Goal: Information Seeking & Learning: Learn about a topic

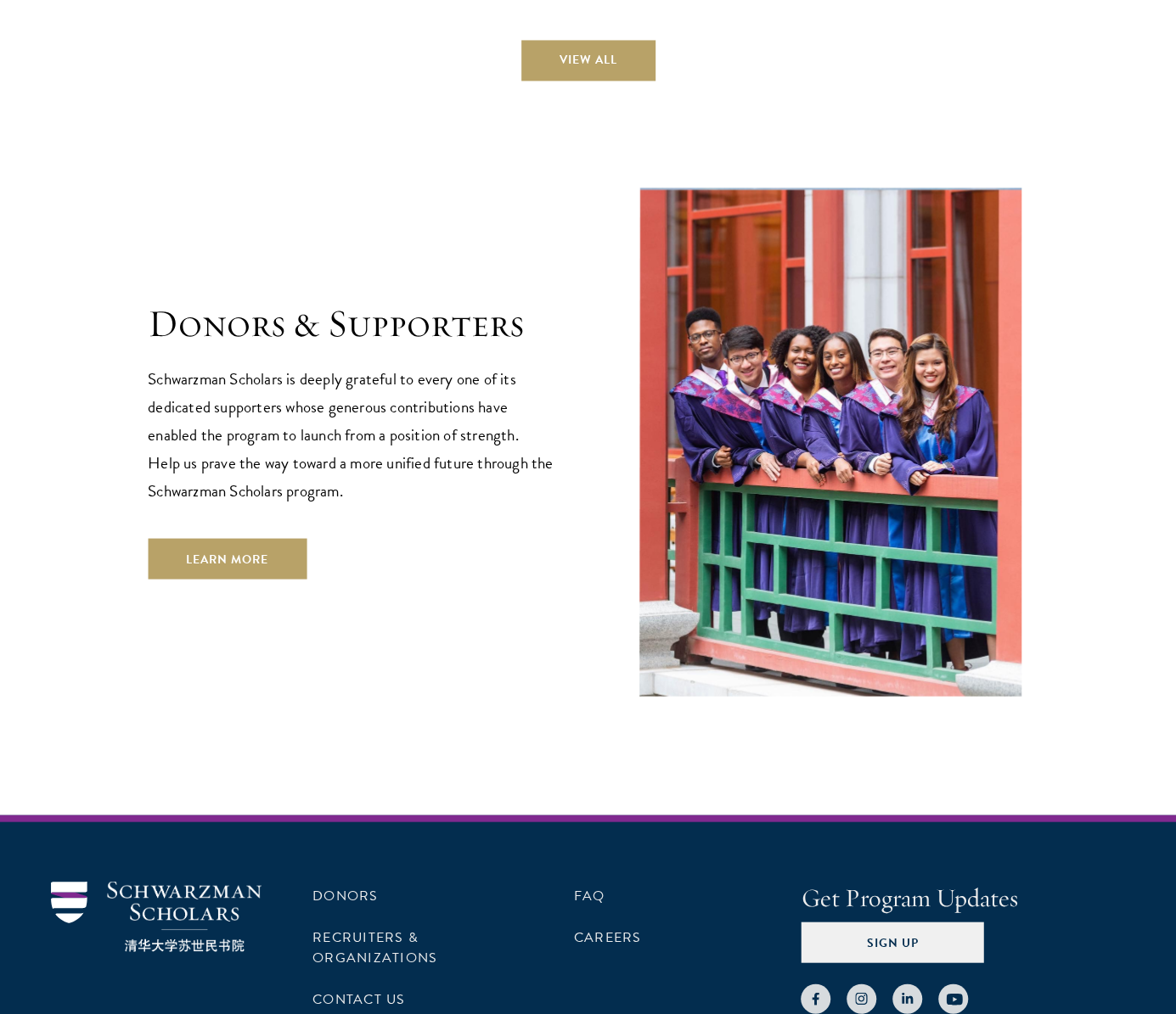
scroll to position [5162, 0]
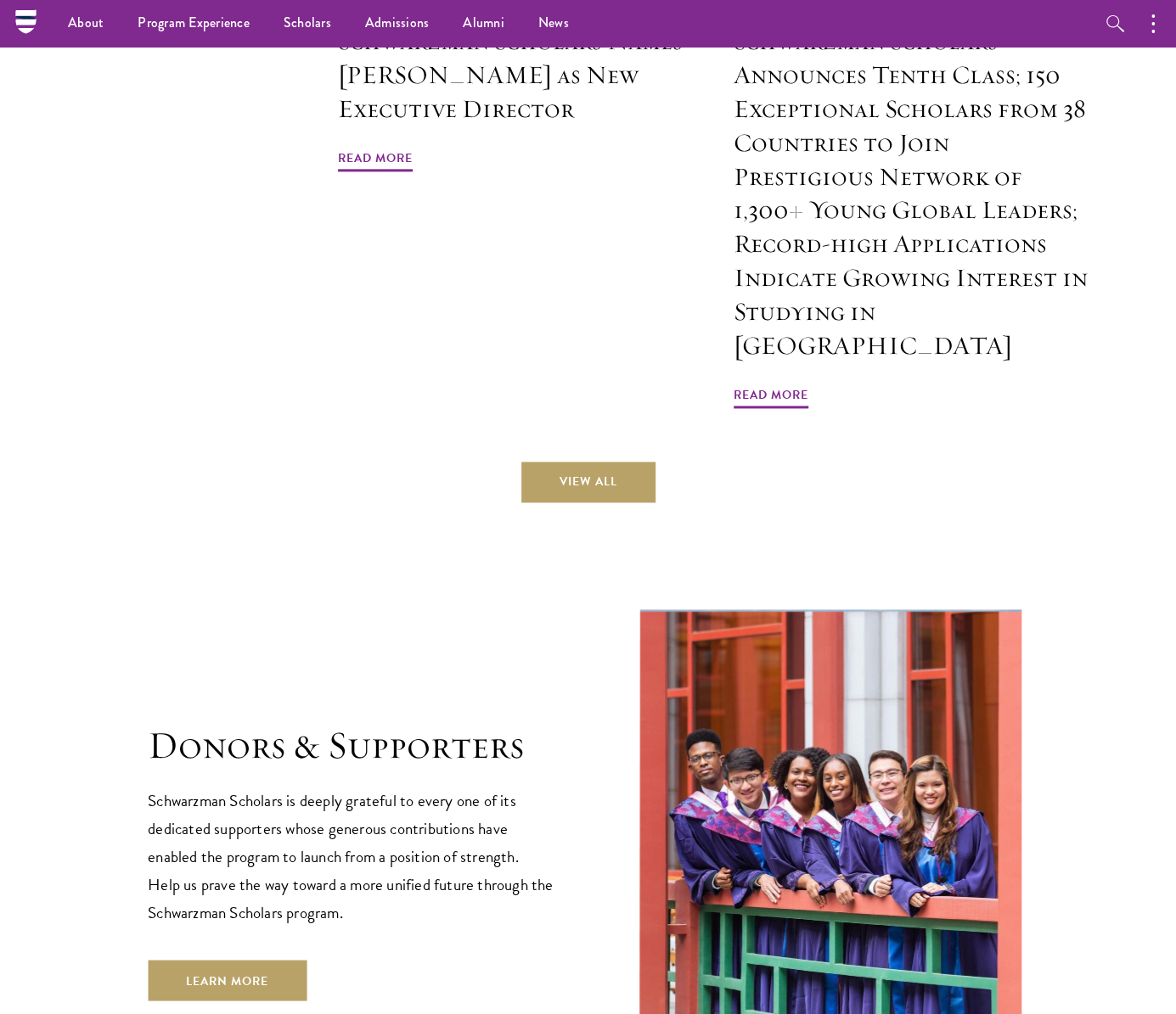
scroll to position [4652, 0]
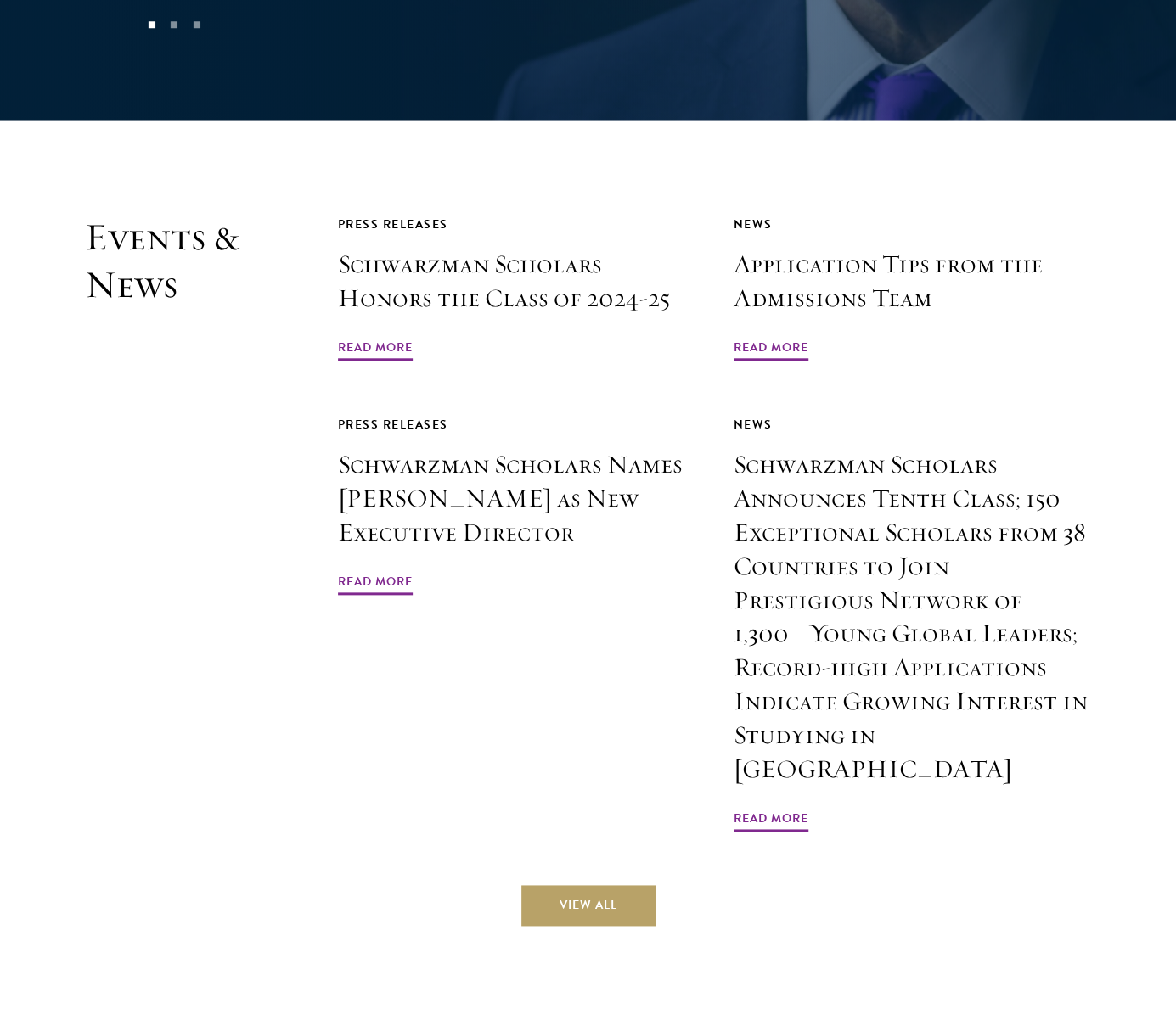
scroll to position [4329, 0]
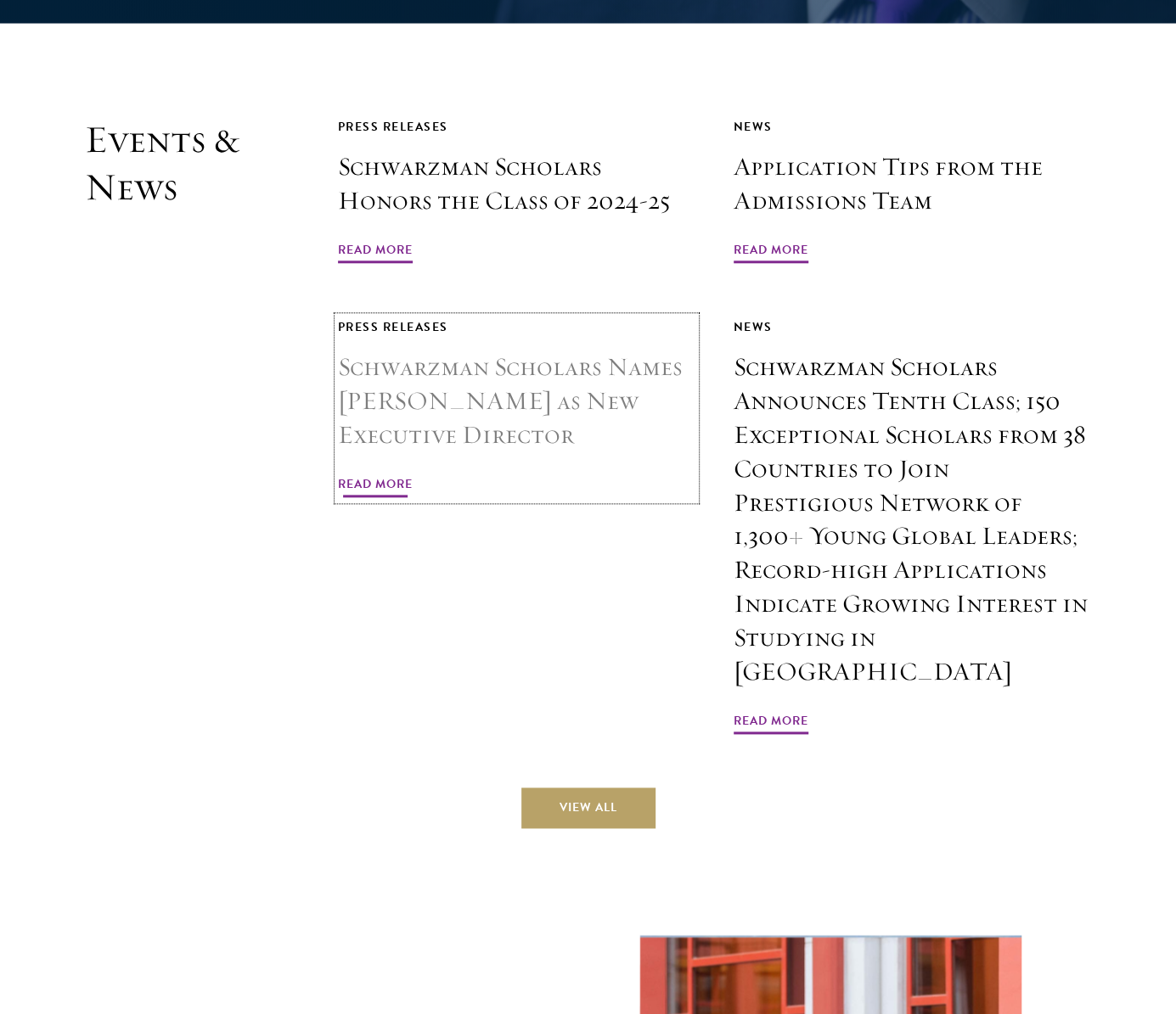
drag, startPoint x: 486, startPoint y: 389, endPoint x: 484, endPoint y: 398, distance: 9.2
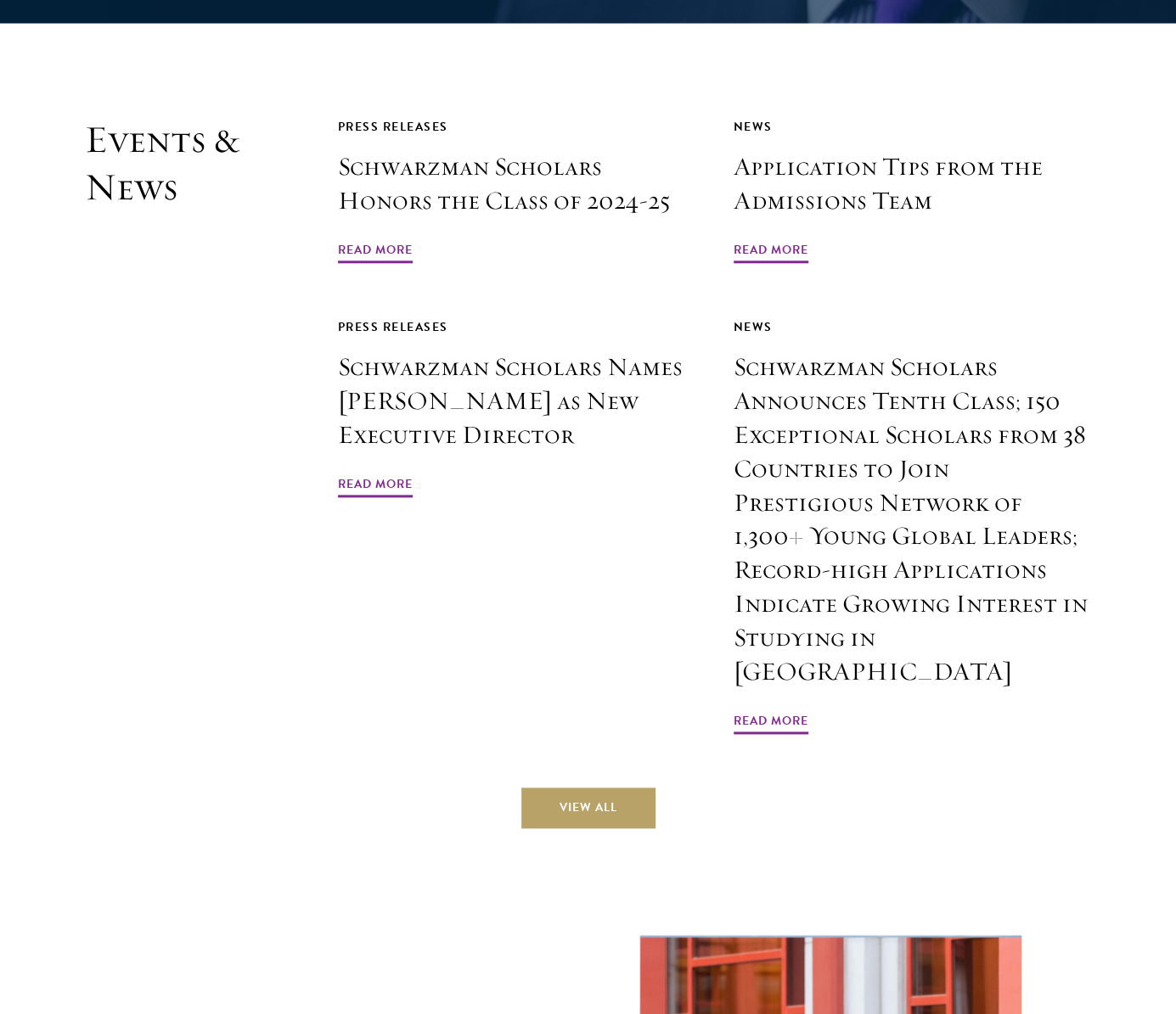
drag, startPoint x: 484, startPoint y: 398, endPoint x: 299, endPoint y: 600, distance: 273.9
click at [299, 600] on div "Events & News Press Releases Schwarzman Scholars Honors the Class of 2024-25 Re…" at bounding box center [588, 473] width 1006 height 712
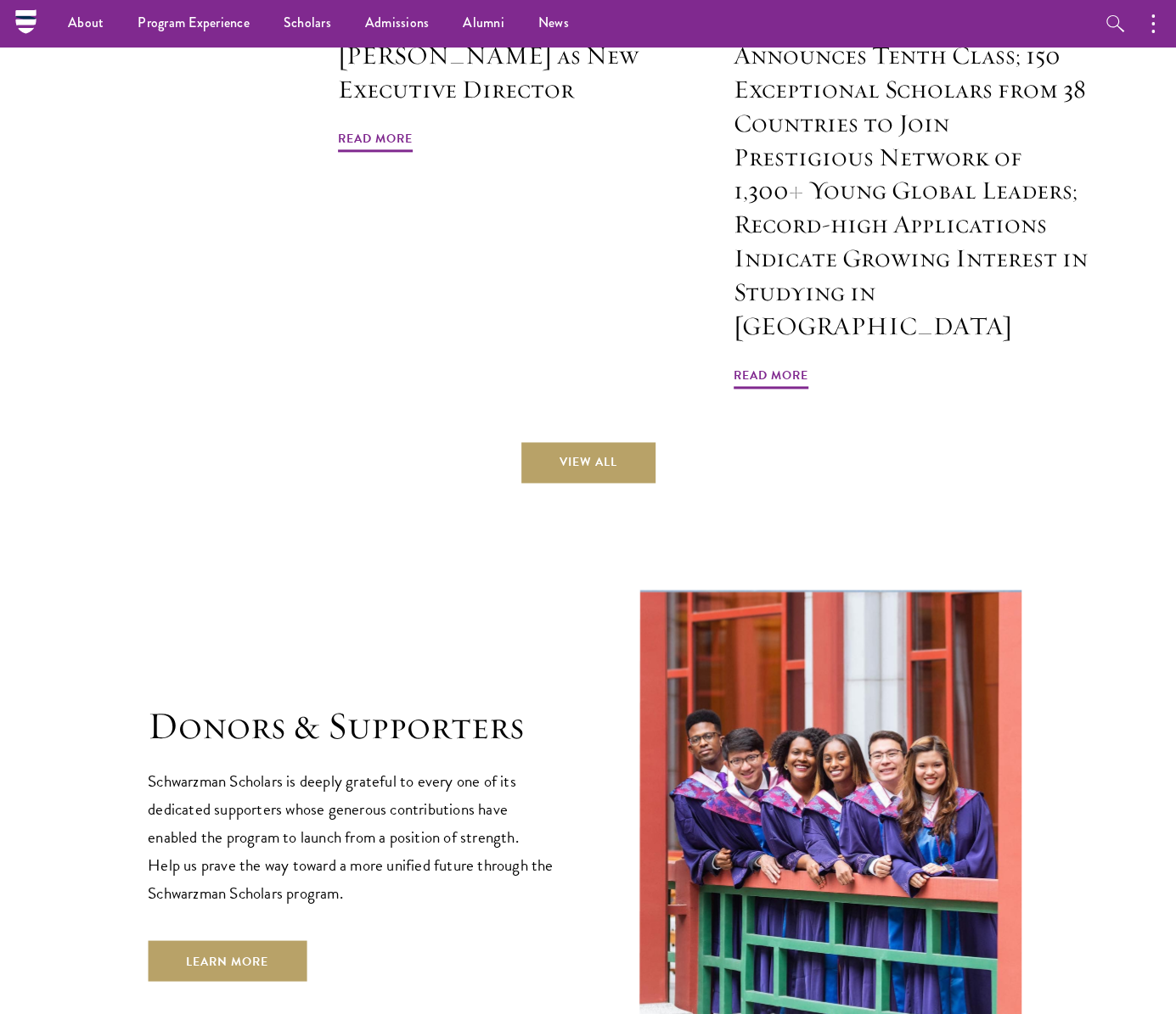
scroll to position [4753, 0]
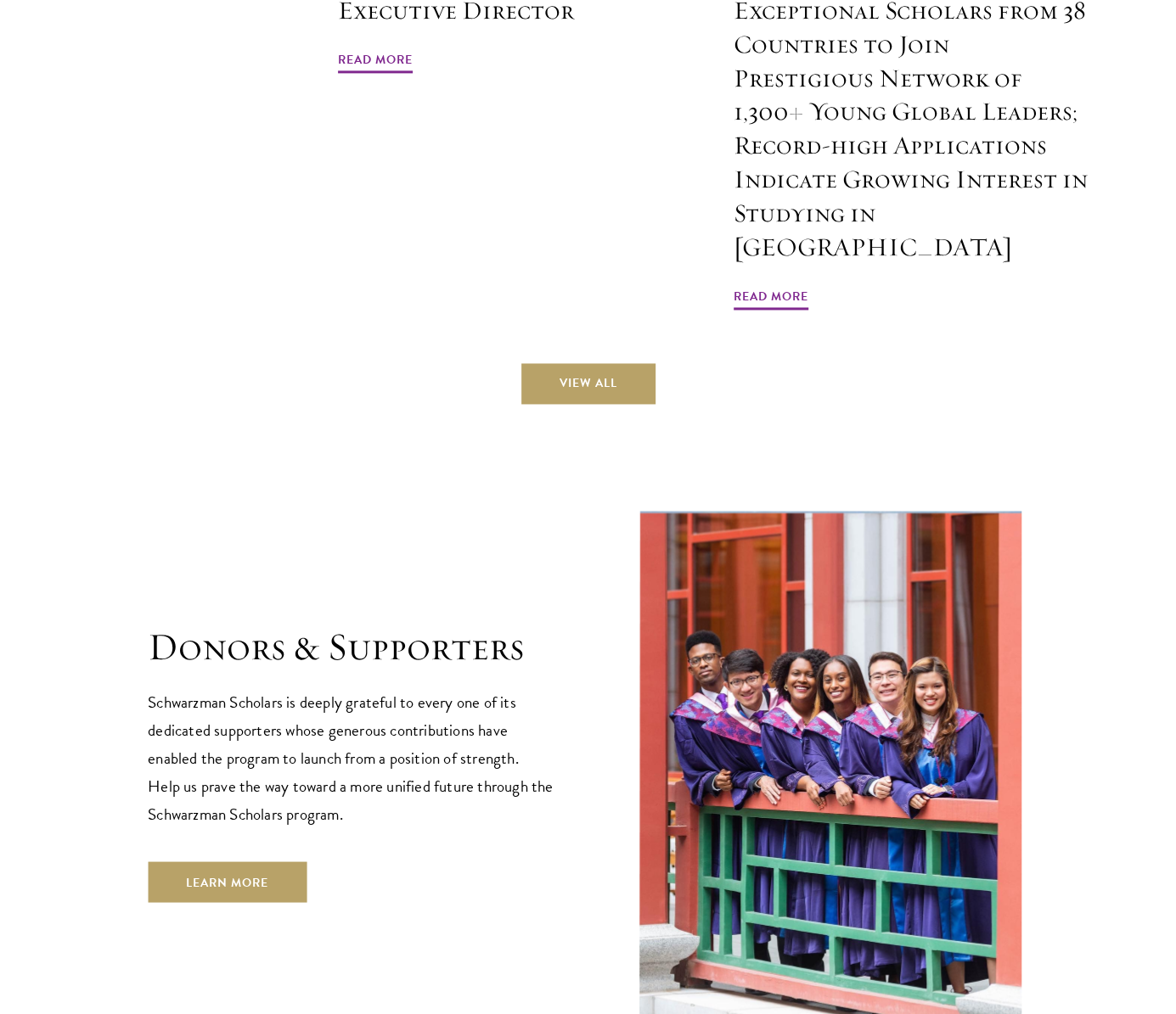
click at [314, 797] on header "Donors & Supporters Schwarzman Scholars is deeply grateful to every one of its …" at bounding box center [350, 762] width 406 height 279
click at [222, 862] on link "Learn More" at bounding box center [227, 882] width 159 height 41
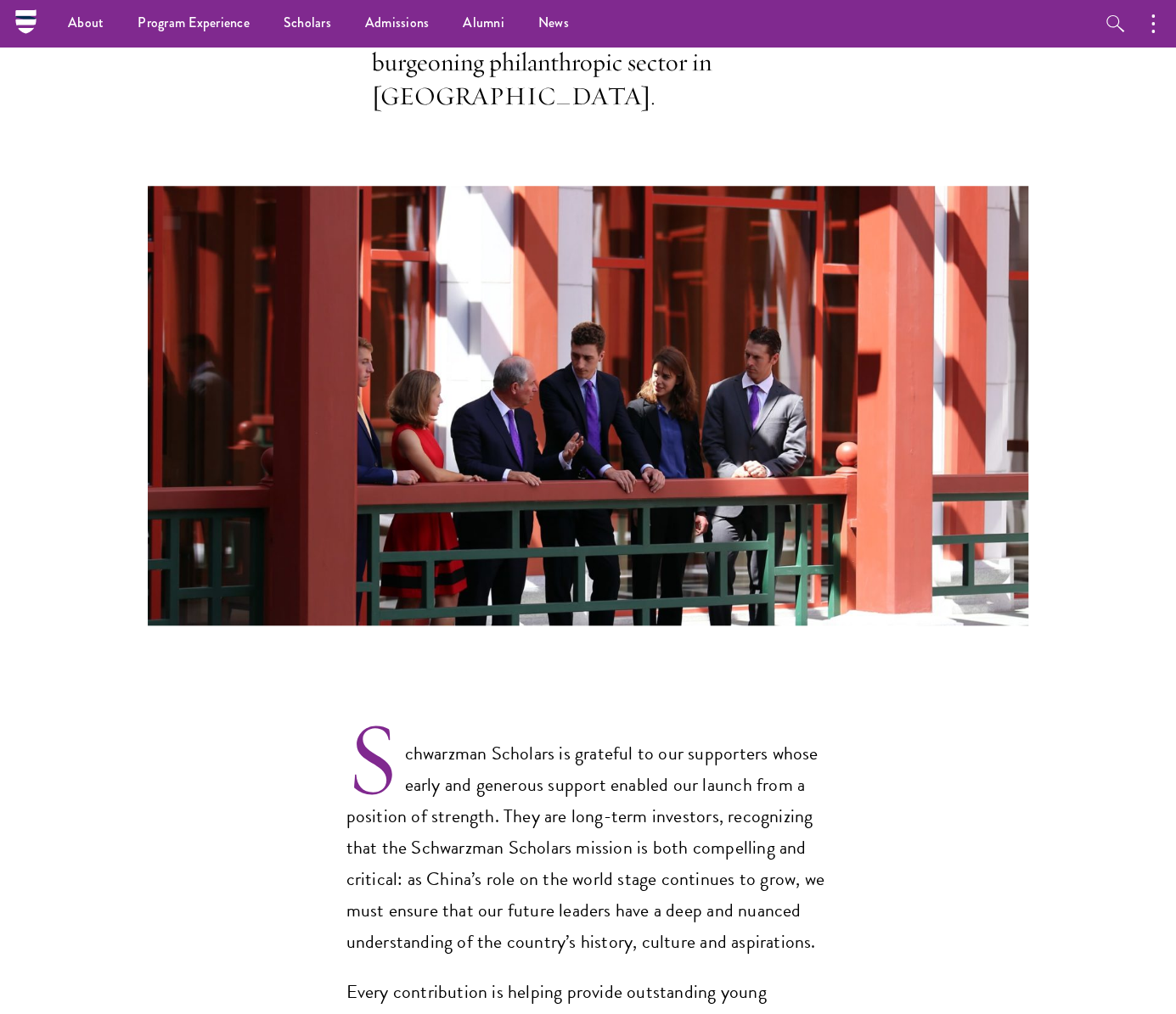
scroll to position [707, 0]
